Goal: Information Seeking & Learning: Learn about a topic

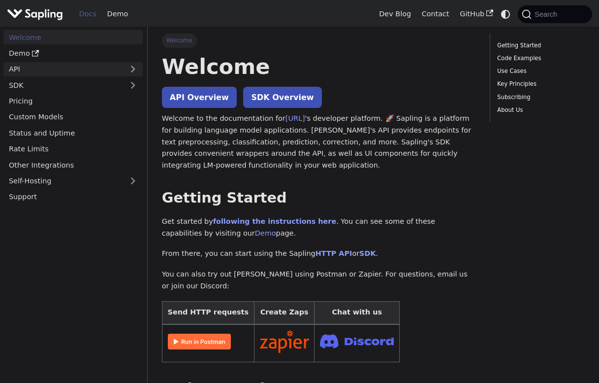
click at [62, 71] on link "API" at bounding box center [63, 69] width 120 height 14
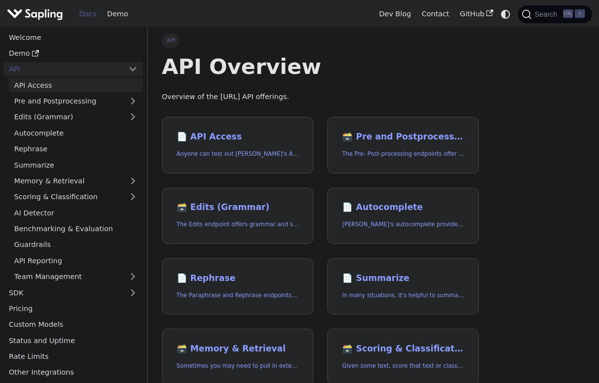
scroll to position [32, 0]
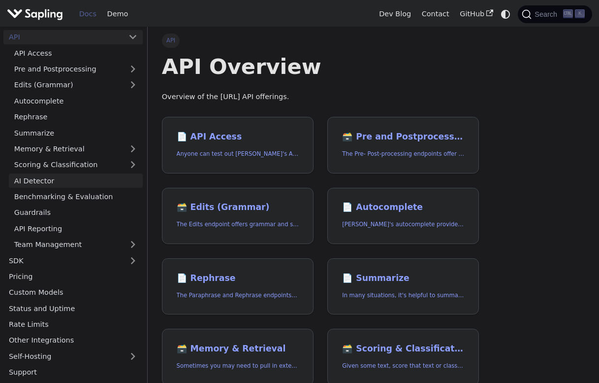
click at [54, 178] on link "AI Detector" at bounding box center [76, 180] width 134 height 14
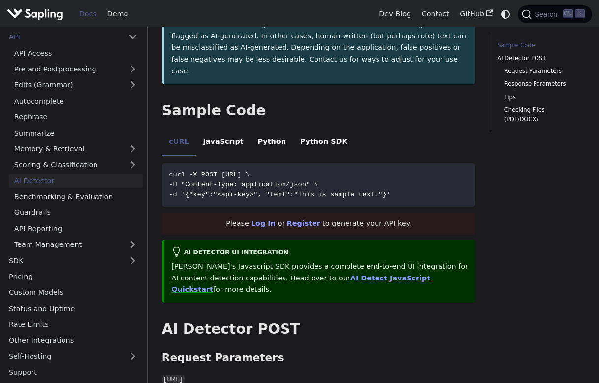
scroll to position [252, 0]
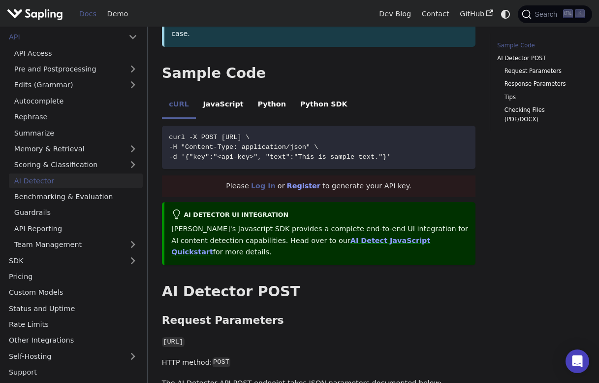
click at [270, 182] on link "Log In" at bounding box center [263, 186] width 25 height 8
click at [251, 91] on li "Python" at bounding box center [272, 105] width 42 height 28
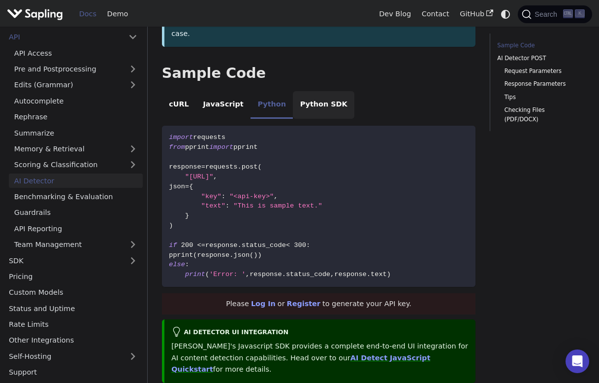
click at [322, 91] on li "Python SDK" at bounding box center [324, 105] width 62 height 28
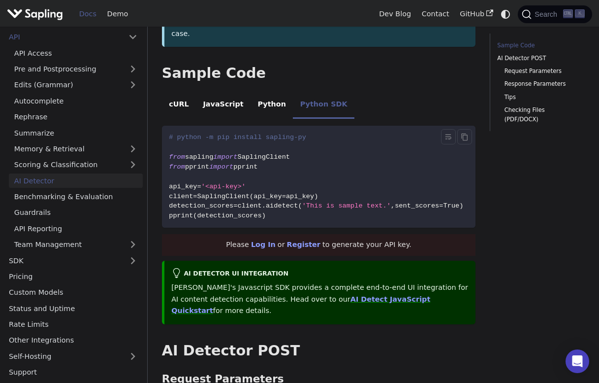
scroll to position [0, 0]
click at [266, 91] on li "Python" at bounding box center [272, 105] width 42 height 28
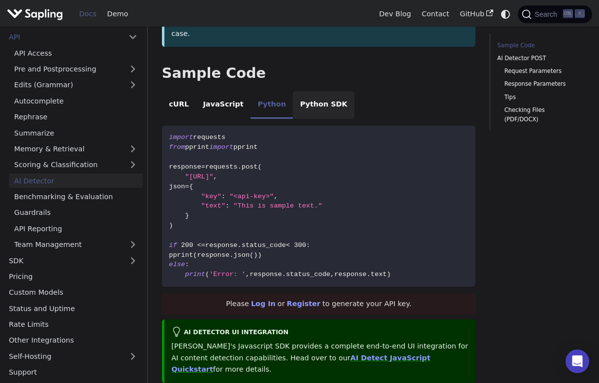
click at [306, 91] on li "Python SDK" at bounding box center [324, 105] width 62 height 28
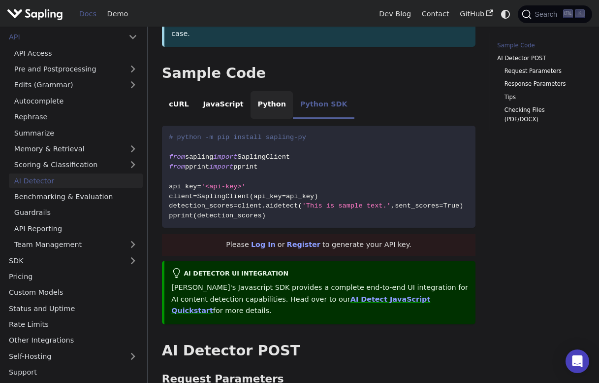
click at [256, 91] on li "Python" at bounding box center [272, 105] width 42 height 28
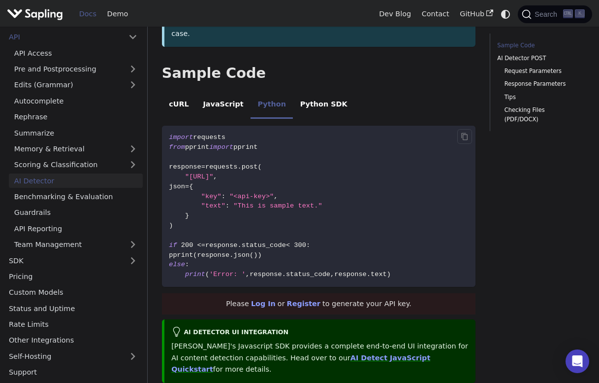
drag, startPoint x: 211, startPoint y: 127, endPoint x: 171, endPoint y: 111, distance: 43.5
click at [171, 126] on code "import requests from pprint import pprint response = requests . post ( "[URL]" …" at bounding box center [319, 206] width 314 height 161
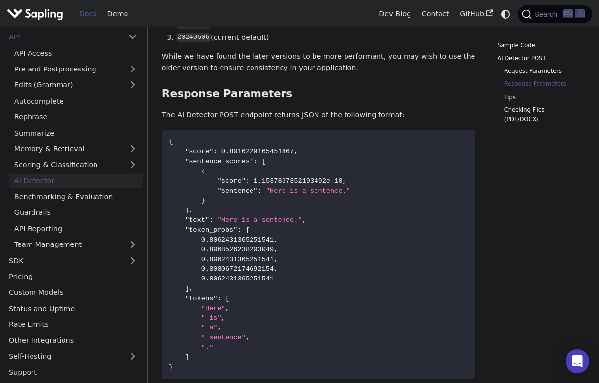
scroll to position [1008, 0]
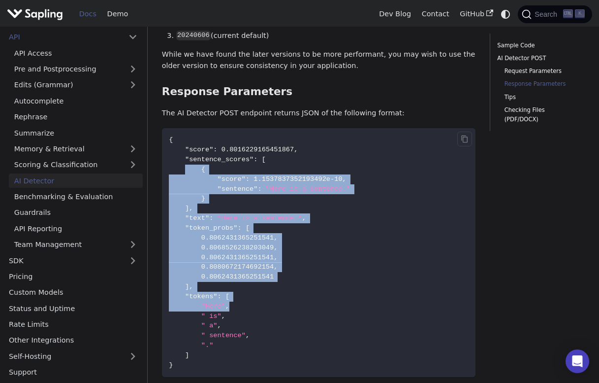
drag, startPoint x: 186, startPoint y: 120, endPoint x: 238, endPoint y: 257, distance: 146.5
click at [238, 257] on code "{ "score" : 0.8016229165451867 , "sentence_scores" : [ { "score" : 1.1537837352…" at bounding box center [319, 252] width 314 height 249
click at [357, 233] on code "{ "score" : 0.8016229165451867 , "sentence_scores" : [ { "score" : 1.1537837352…" at bounding box center [319, 252] width 314 height 249
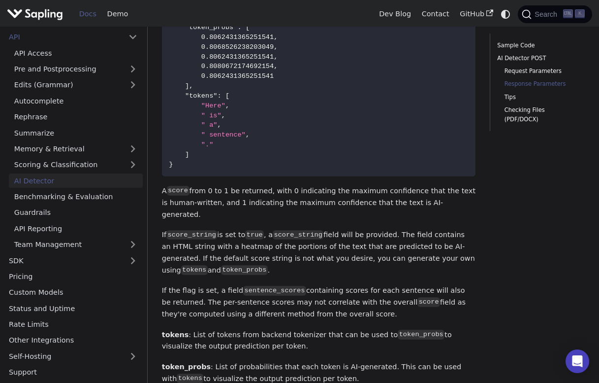
scroll to position [1209, 0]
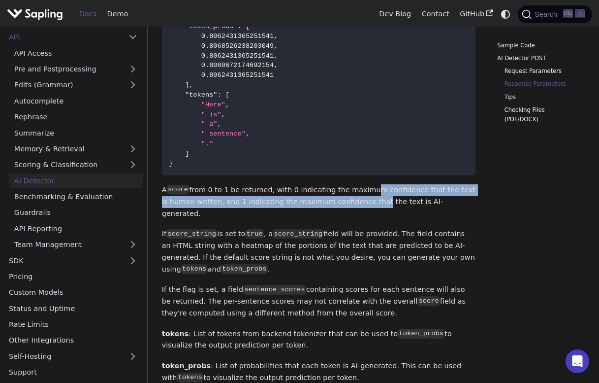
drag, startPoint x: 357, startPoint y: 138, endPoint x: 358, endPoint y: 151, distance: 12.8
click at [358, 184] on p "A score from 0 to 1 be returned, with 0 indicating the maximum confidence that …" at bounding box center [319, 201] width 314 height 35
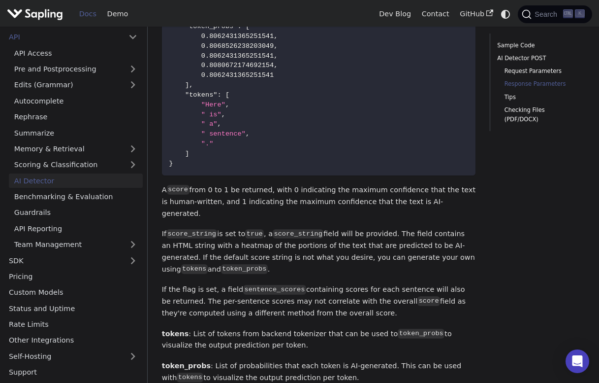
drag, startPoint x: 333, startPoint y: 161, endPoint x: 365, endPoint y: 165, distance: 32.3
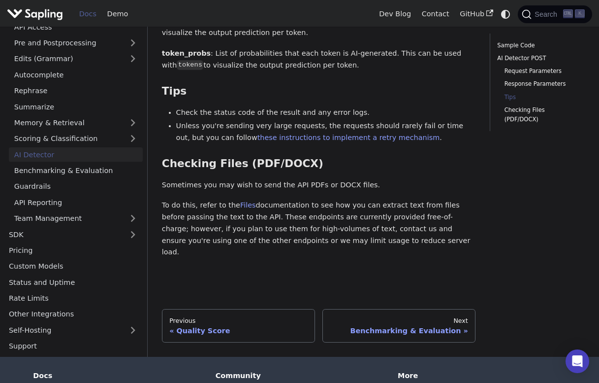
scroll to position [1531, 0]
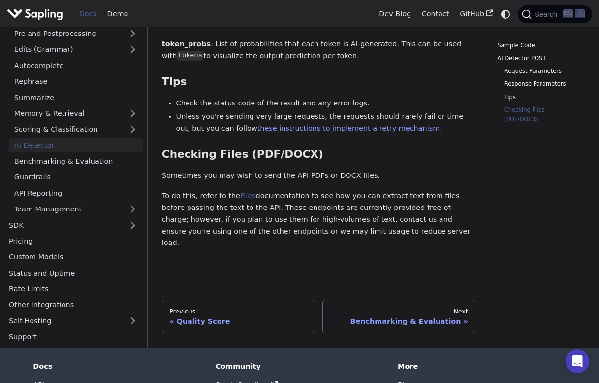
click at [244, 192] on link "Files" at bounding box center [248, 196] width 16 height 8
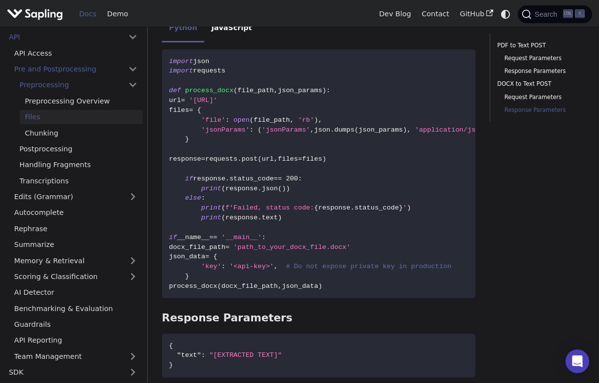
scroll to position [1002, 0]
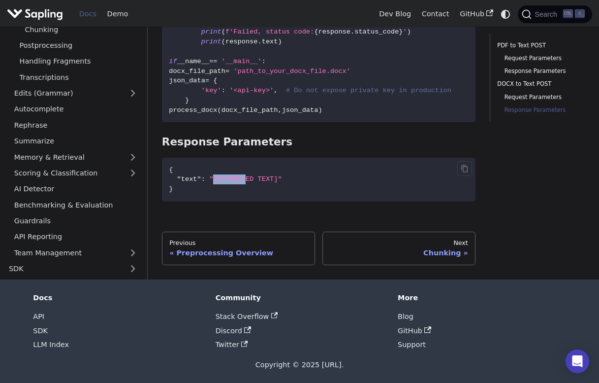
drag, startPoint x: 213, startPoint y: 175, endPoint x: 252, endPoint y: 175, distance: 38.9
click at [252, 175] on span ""[EXTRACTED TEXT]"" at bounding box center [245, 178] width 73 height 7
click at [317, 169] on code "{ "text" : "[EXTRACTED TEXT]" }" at bounding box center [319, 179] width 314 height 43
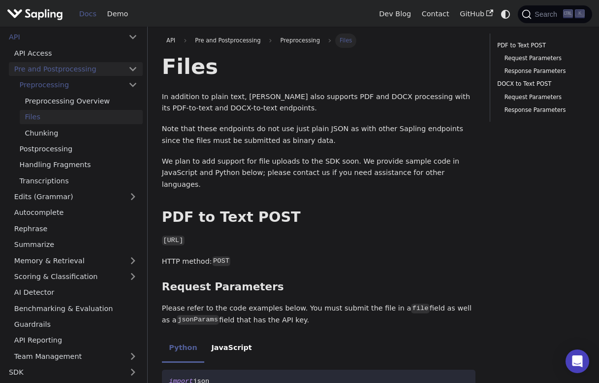
scroll to position [0, 0]
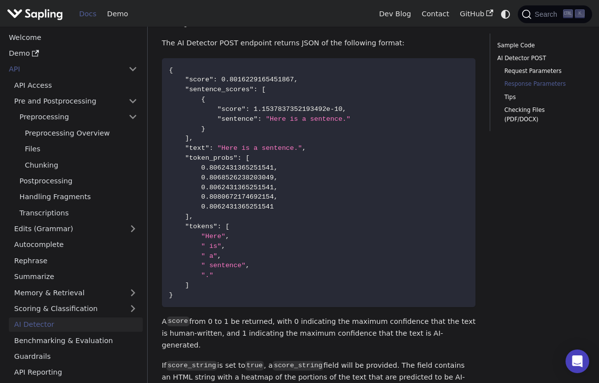
scroll to position [941, 0]
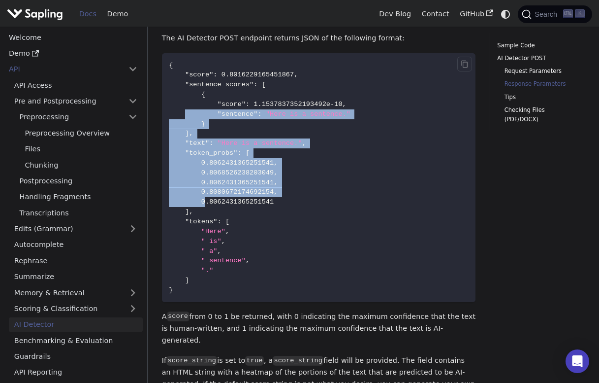
drag, startPoint x: 184, startPoint y: 63, endPoint x: 210, endPoint y: 194, distance: 133.6
click at [210, 194] on code "{ "score" : 0.8016229165451867 , "sentence_scores" : [ { "score" : 1.1537837352…" at bounding box center [319, 177] width 314 height 249
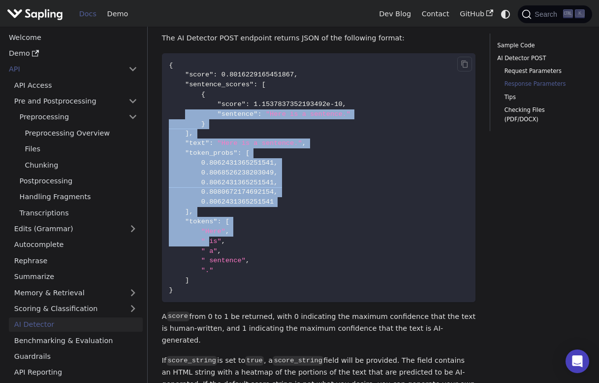
click at [280, 179] on code "{ "score" : 0.8016229165451867 , "sentence_scores" : [ { "score" : 1.1537837352…" at bounding box center [319, 177] width 314 height 249
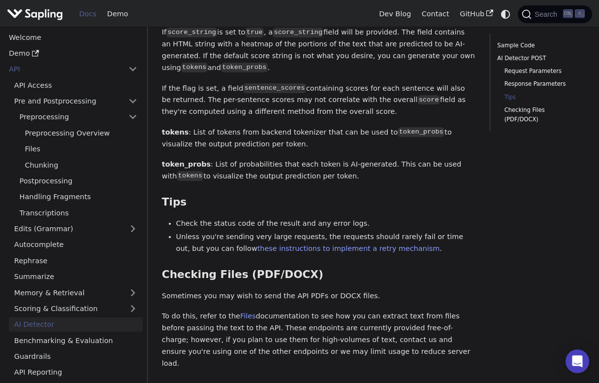
scroll to position [1273, 0]
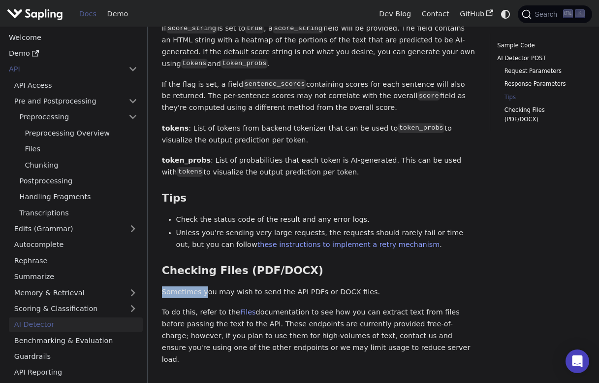
drag, startPoint x: 203, startPoint y: 230, endPoint x: 252, endPoint y: 224, distance: 49.2
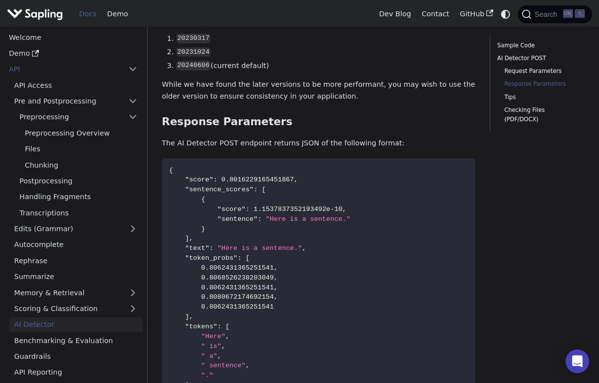
scroll to position [837, 0]
drag, startPoint x: 187, startPoint y: 133, endPoint x: 211, endPoint y: 317, distance: 185.2
click at [211, 317] on code "{ "score" : 0.8016229165451867 , "sentence_scores" : [ { "score" : 1.1537837352…" at bounding box center [319, 281] width 314 height 249
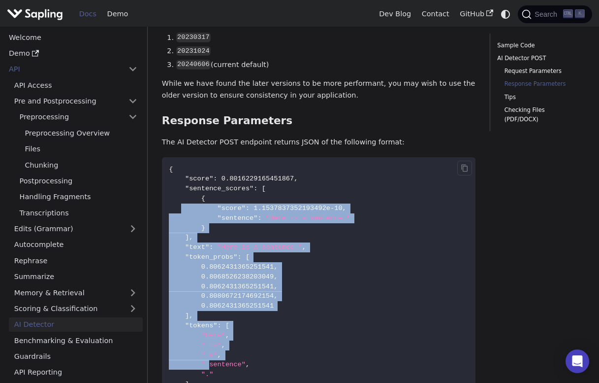
drag, startPoint x: 211, startPoint y: 317, endPoint x: 180, endPoint y: 159, distance: 161.0
click at [180, 159] on code "{ "score" : 0.8016229165451867 , "sentence_scores" : [ { "score" : 1.1537837352…" at bounding box center [319, 281] width 314 height 249
click at [203, 214] on span at bounding box center [193, 217] width 48 height 7
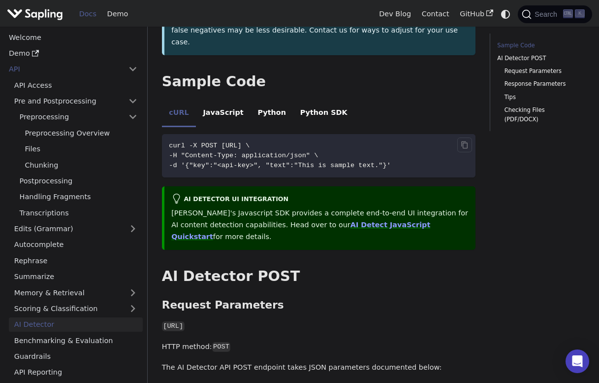
scroll to position [242, 0]
